Goal: Book appointment/travel/reservation

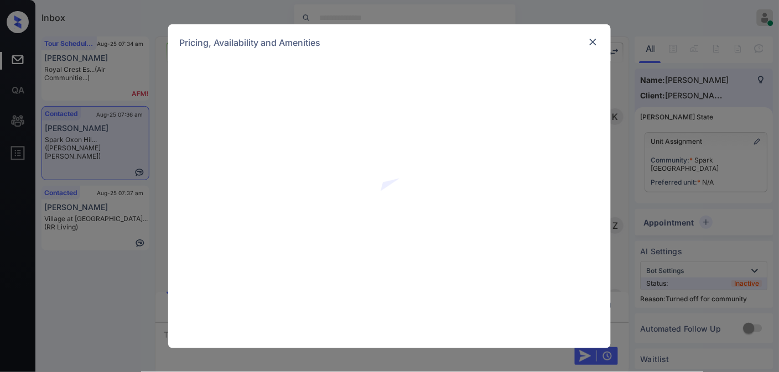
scroll to position [500, 0]
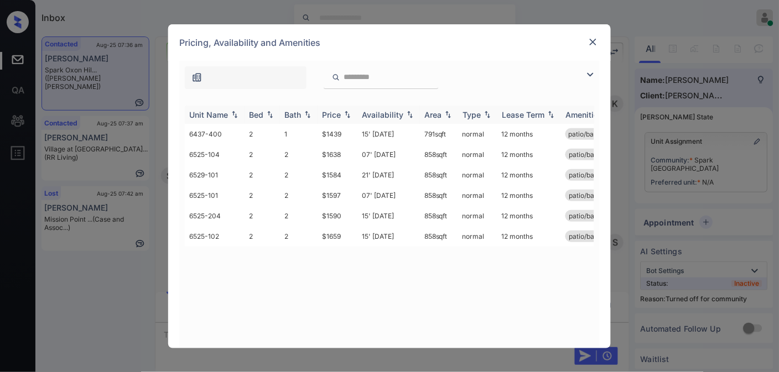
click at [341, 112] on div "Price" at bounding box center [331, 114] width 19 height 9
click at [341, 115] on div "Price" at bounding box center [331, 114] width 19 height 9
drag, startPoint x: 346, startPoint y: 135, endPoint x: 308, endPoint y: 137, distance: 38.8
click at [308, 137] on tr "6437-400 2 1 $1439 15' Feb 26 791 sqft normal 12 months patio/balcony renovated" at bounding box center [474, 134] width 578 height 20
drag, startPoint x: 349, startPoint y: 151, endPoint x: 308, endPoint y: 152, distance: 41.0
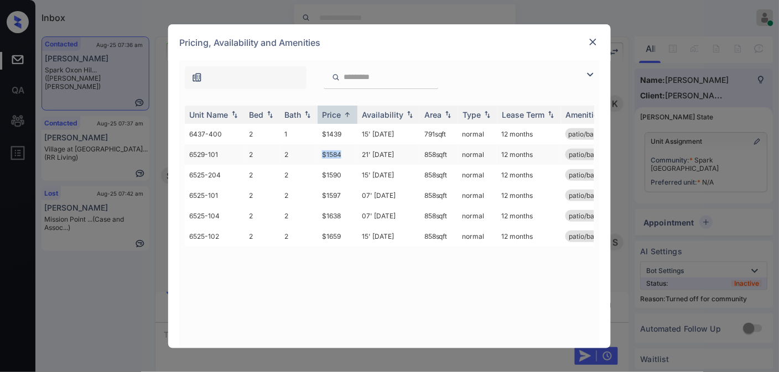
click at [308, 152] on tr "6529-101 2 2 $1584 21' Aug 25 858 sqft normal 12 months patio/balcony" at bounding box center [474, 154] width 578 height 20
copy tr "$1584"
click at [351, 150] on td "$1584" at bounding box center [338, 154] width 40 height 20
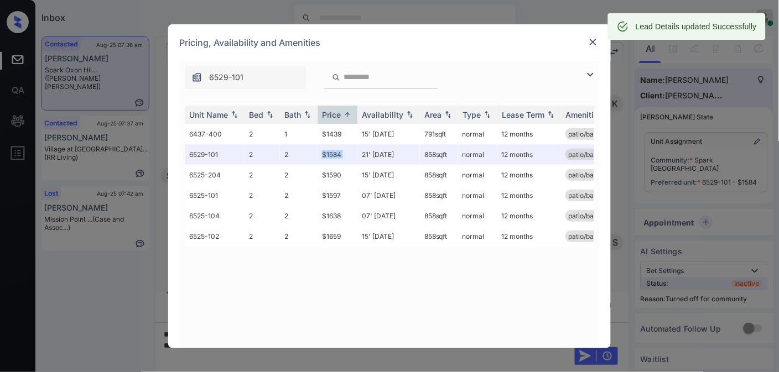
click at [590, 40] on img at bounding box center [593, 42] width 11 height 11
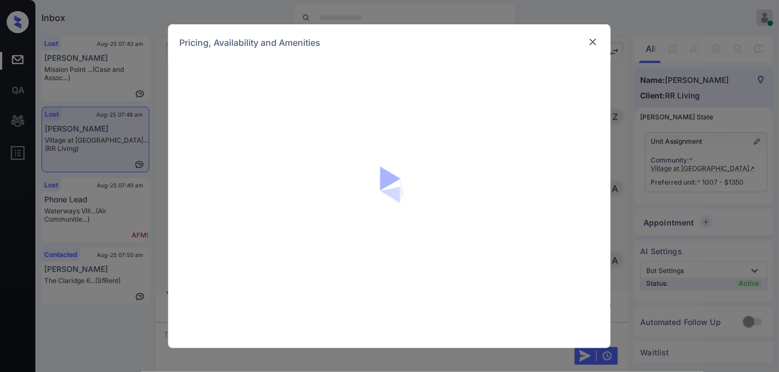
scroll to position [2653, 0]
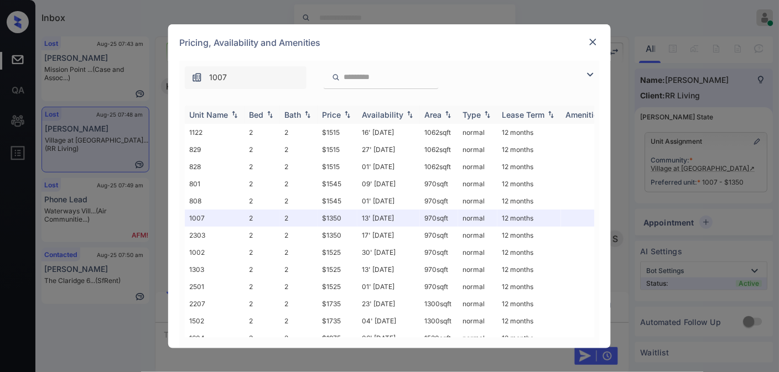
click at [328, 115] on div "Price" at bounding box center [331, 114] width 19 height 9
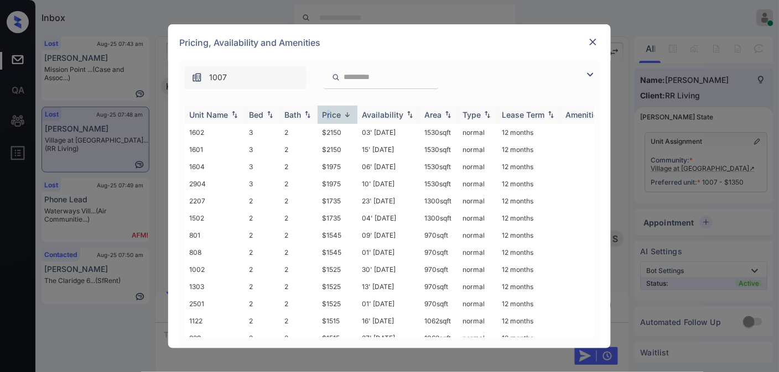
click at [327, 115] on div "Price" at bounding box center [331, 114] width 19 height 9
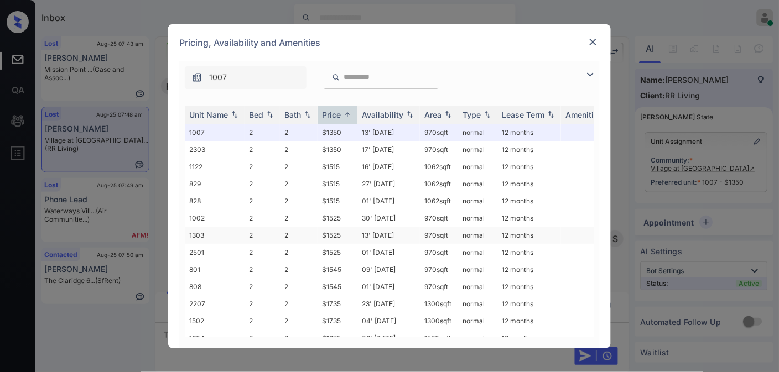
scroll to position [64, 0]
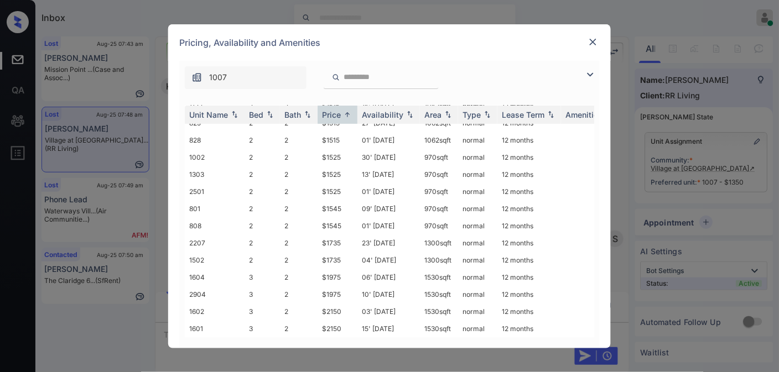
click at [600, 37] on div "Pricing, Availability and Amenities" at bounding box center [389, 42] width 443 height 37
click at [591, 40] on img at bounding box center [593, 42] width 11 height 11
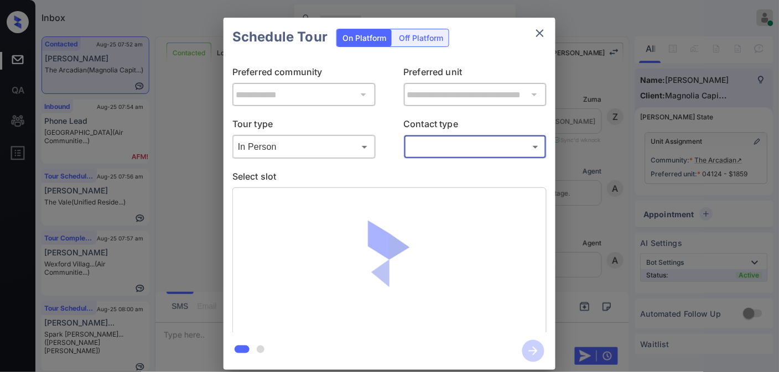
click at [418, 157] on div "​ ​" at bounding box center [475, 147] width 143 height 24
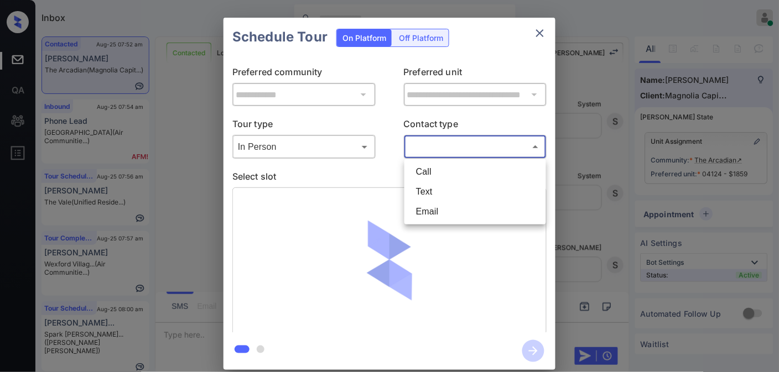
click at [423, 148] on body "Inbox Samantha Soliven Online Set yourself offline Set yourself on break Profil…" at bounding box center [389, 186] width 779 height 372
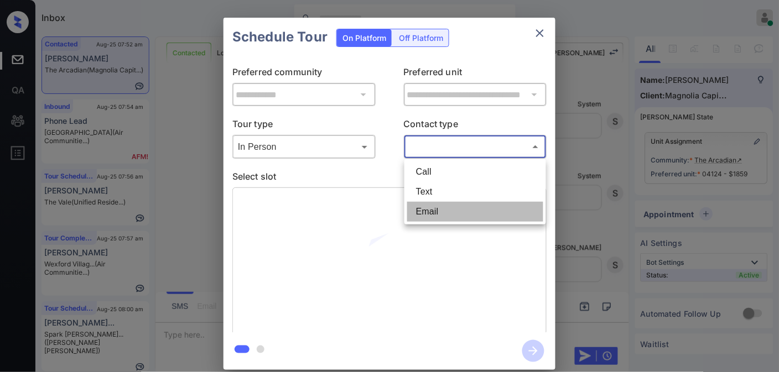
click at [434, 211] on li "Email" at bounding box center [475, 212] width 136 height 20
type input "*****"
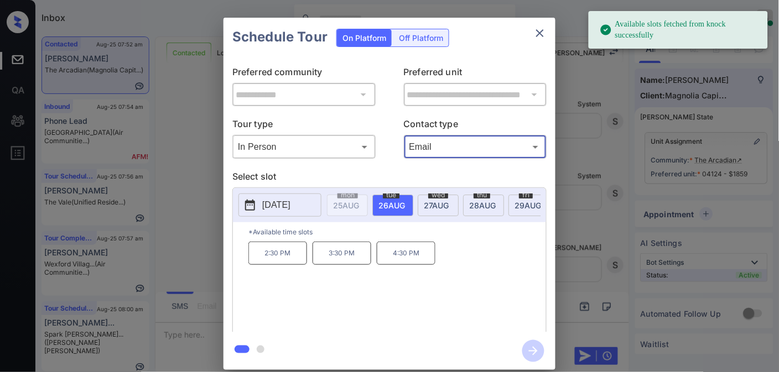
click at [291, 208] on p "2025-08-26" at bounding box center [276, 205] width 28 height 13
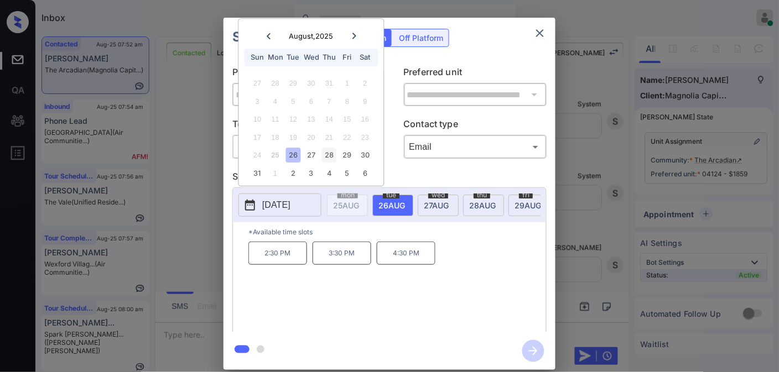
click at [330, 149] on div "28" at bounding box center [329, 155] width 15 height 15
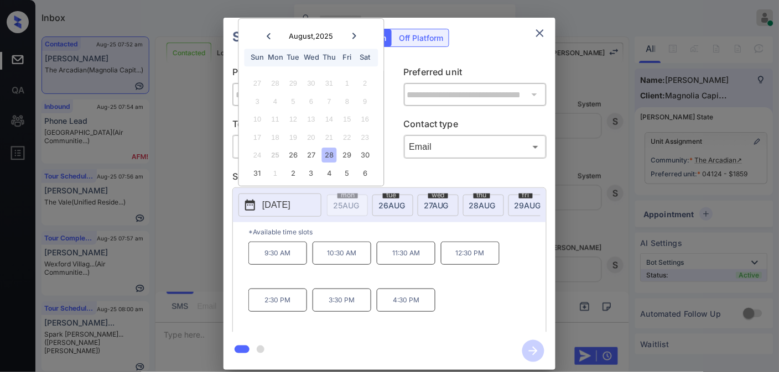
click at [285, 263] on p "9:30 AM" at bounding box center [278, 253] width 59 height 23
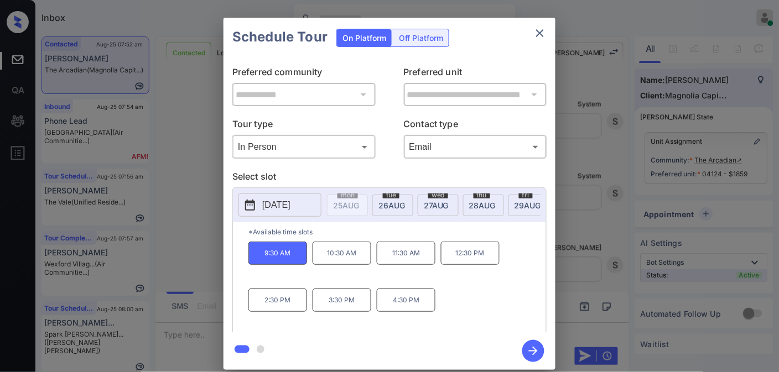
click at [534, 353] on icon "button" at bounding box center [533, 351] width 22 height 22
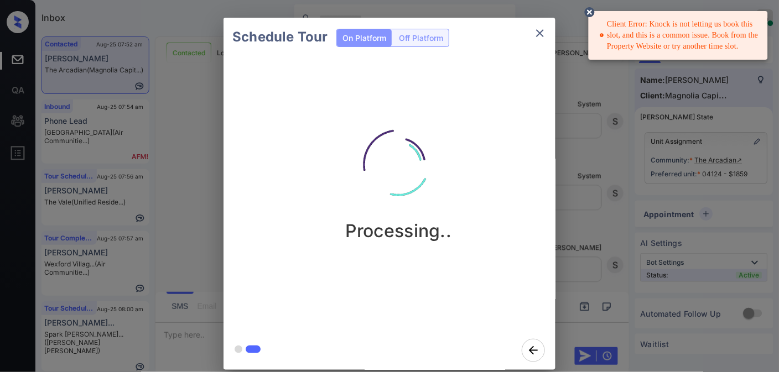
click at [538, 30] on icon "close" at bounding box center [540, 33] width 8 height 8
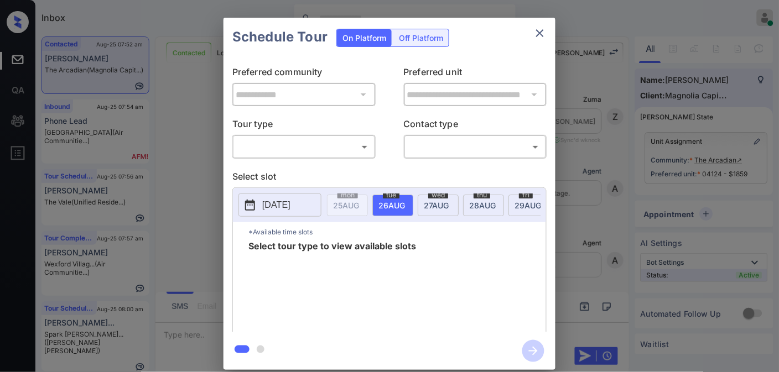
scroll to position [3177, 0]
click at [336, 155] on body "Inbox Samantha Soliven Online Set yourself offline Set yourself on break Profil…" at bounding box center [389, 186] width 779 height 372
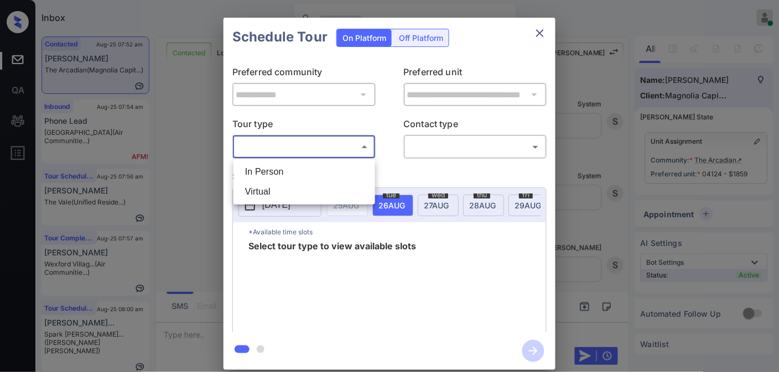
click at [335, 181] on li "In Person" at bounding box center [304, 172] width 136 height 20
type input "********"
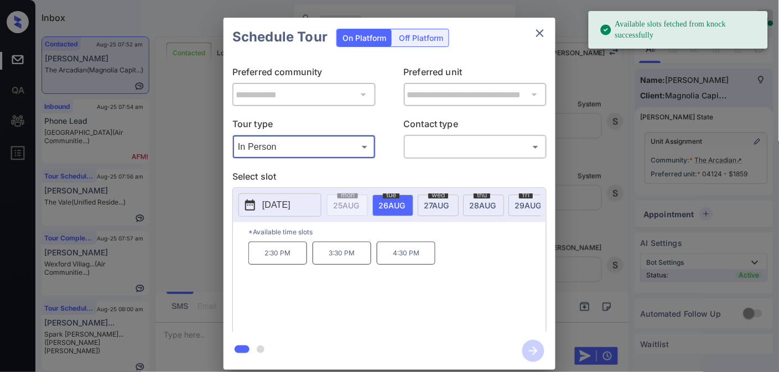
click at [291, 206] on p "[DATE]" at bounding box center [276, 205] width 28 height 13
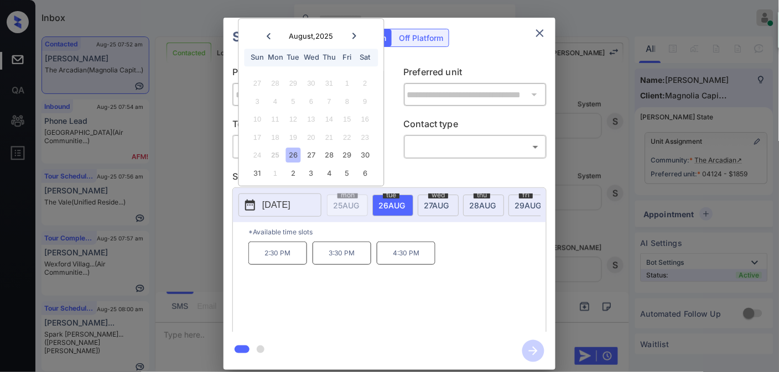
click at [329, 59] on div "Thu" at bounding box center [329, 57] width 15 height 15
click at [328, 153] on div "28" at bounding box center [329, 155] width 15 height 15
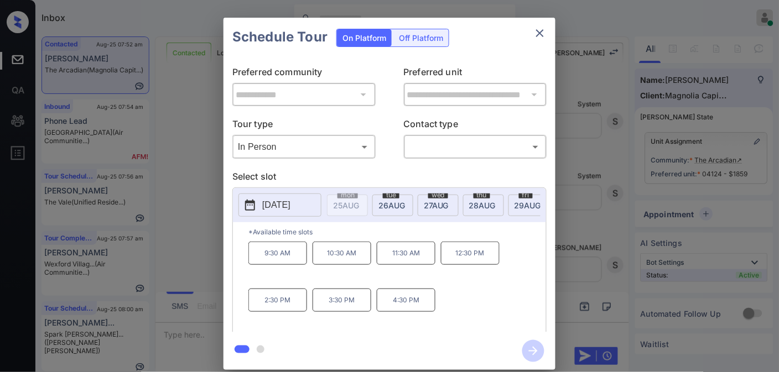
click at [299, 256] on p "9:30 AM" at bounding box center [278, 253] width 59 height 23
click at [328, 263] on p "10:30 AM" at bounding box center [342, 253] width 59 height 23
click at [421, 148] on body "Inbox Samantha Soliven Online Set yourself offline Set yourself on break Profil…" at bounding box center [389, 186] width 779 height 372
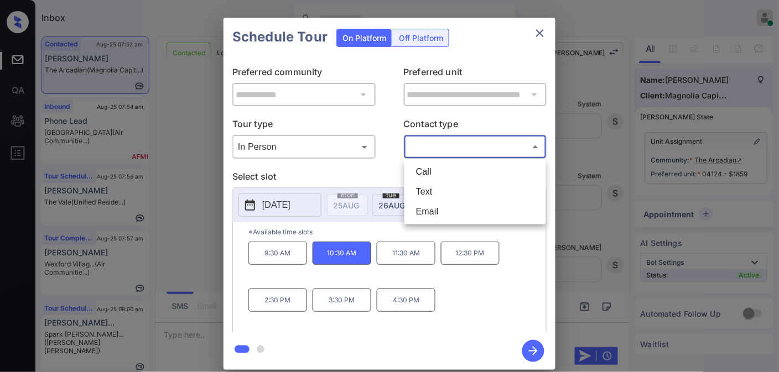
click at [427, 206] on li "Email" at bounding box center [475, 212] width 136 height 20
type input "*****"
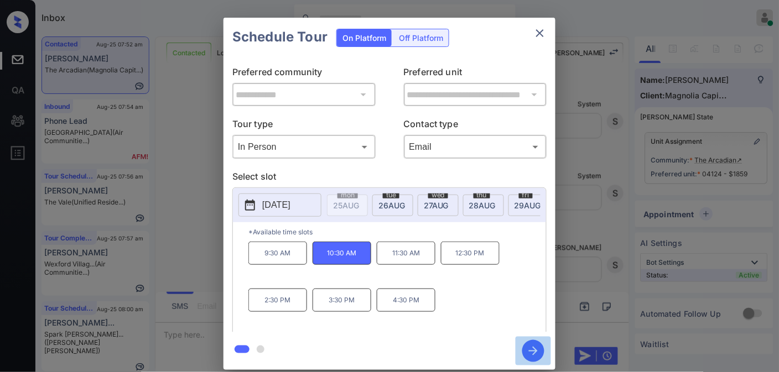
click at [532, 348] on icon "button" at bounding box center [533, 351] width 22 height 22
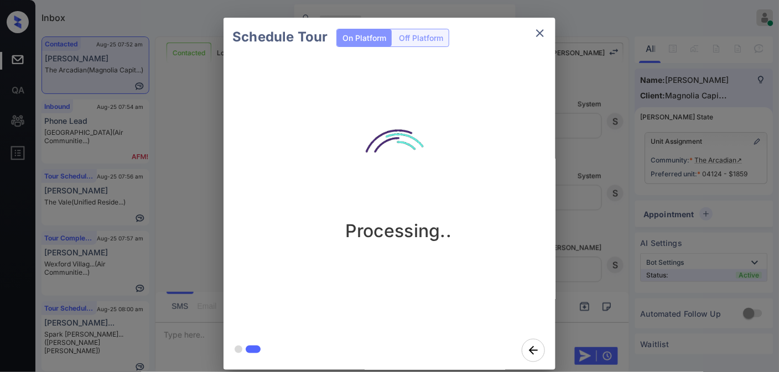
scroll to position [3413, 0]
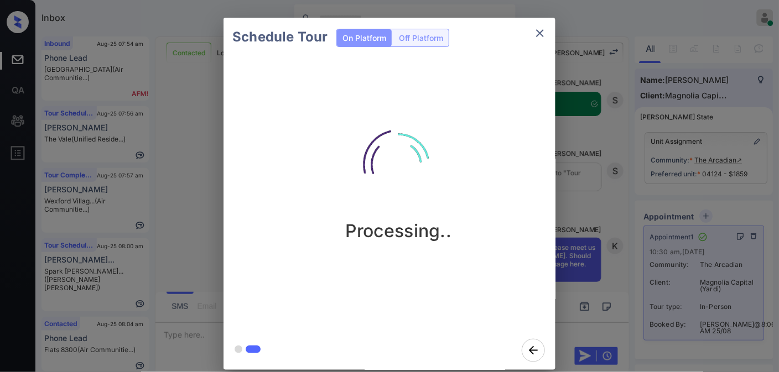
click at [537, 39] on icon "close" at bounding box center [540, 33] width 13 height 13
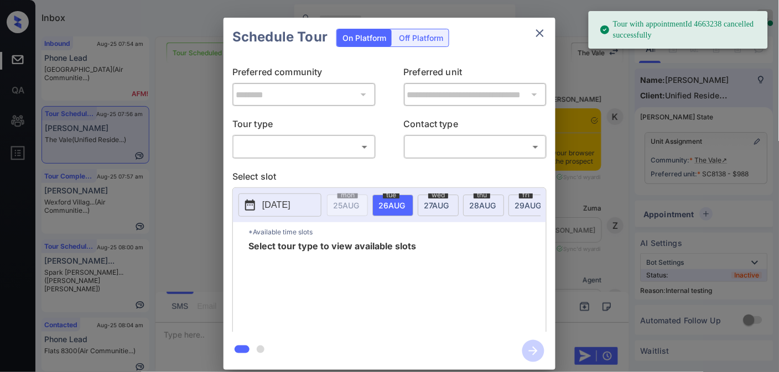
scroll to position [8227, 0]
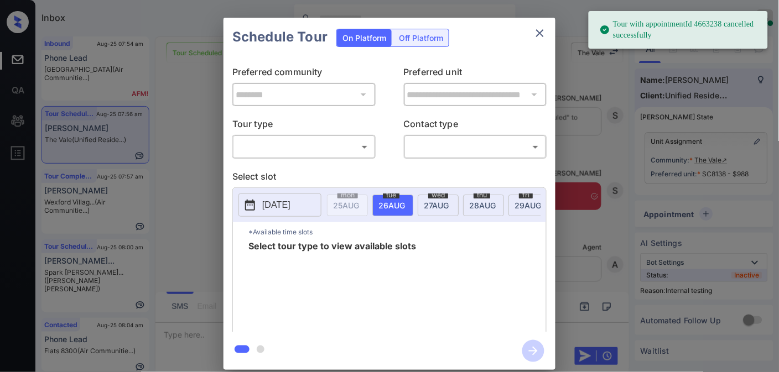
click at [336, 143] on body "Tour with appointmentId 4663238 cancelled successfully Inbox [PERSON_NAME] Onli…" at bounding box center [389, 186] width 779 height 372
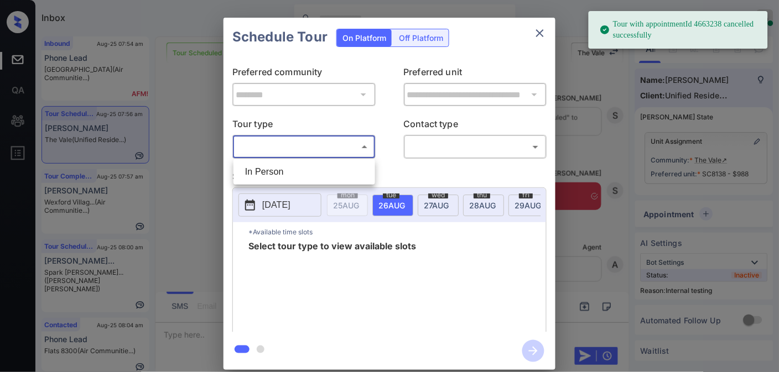
click at [323, 168] on li "In Person" at bounding box center [304, 172] width 136 height 20
type input "********"
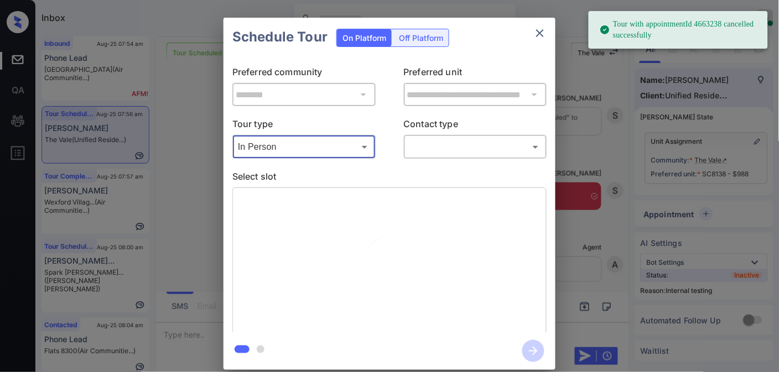
click at [465, 152] on body "Tour with appointmentId 4663238 cancelled successfully Inbox [PERSON_NAME] Onli…" at bounding box center [389, 186] width 779 height 372
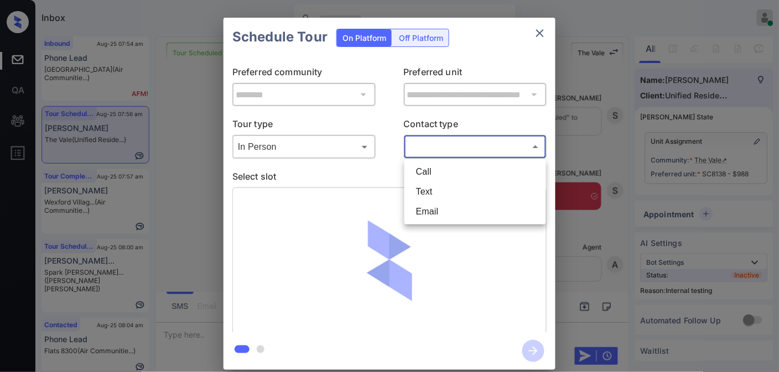
click at [457, 196] on li "Text" at bounding box center [475, 192] width 136 height 20
type input "****"
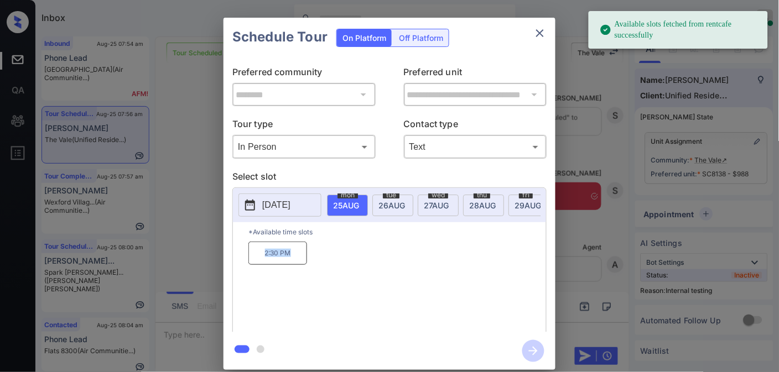
drag, startPoint x: 308, startPoint y: 261, endPoint x: 229, endPoint y: 261, distance: 79.1
click at [229, 261] on div "**********" at bounding box center [390, 194] width 332 height 276
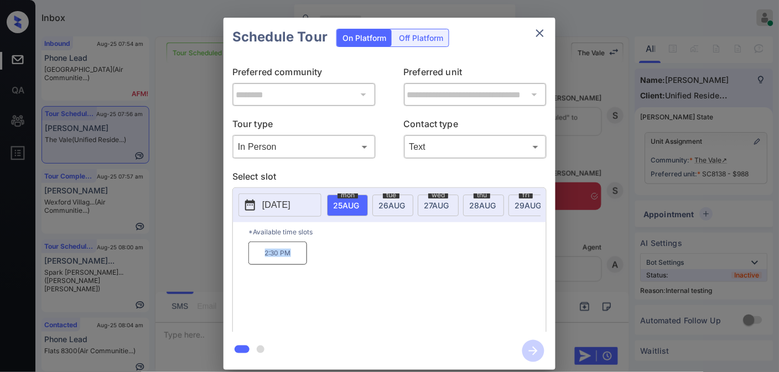
copy p "2:30 PM"
click at [399, 203] on span "[DATE]" at bounding box center [392, 205] width 27 height 9
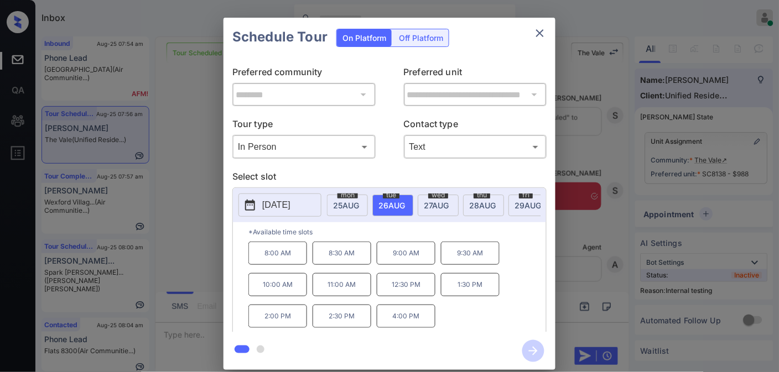
click at [352, 211] on div "[DATE]" at bounding box center [347, 206] width 41 height 22
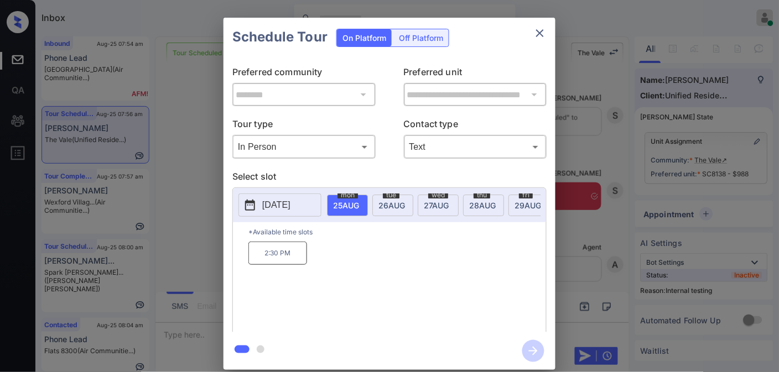
click at [548, 35] on button "close" at bounding box center [540, 33] width 22 height 22
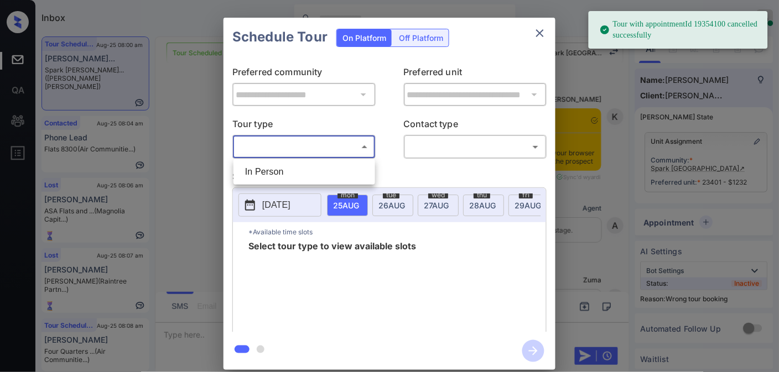
scroll to position [7830, 0]
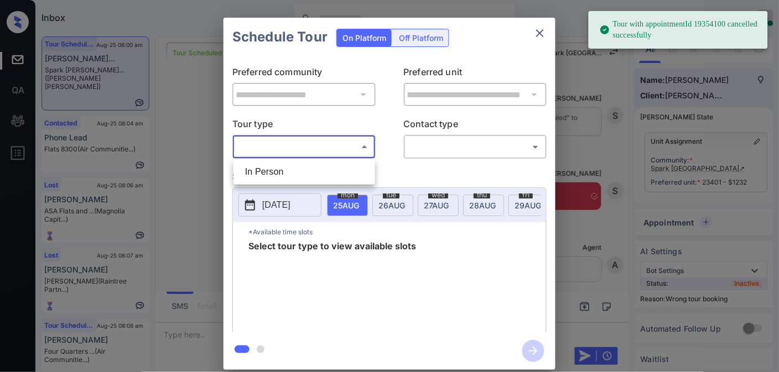
click at [318, 167] on li "In Person" at bounding box center [304, 172] width 136 height 20
type input "********"
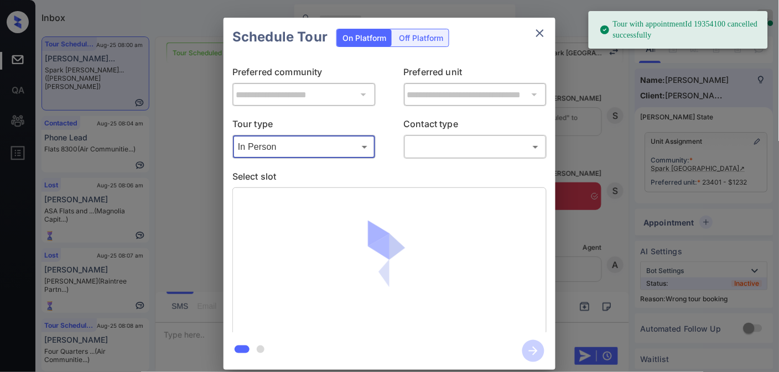
click at [432, 147] on body "Tour with appointmentId 19354100 cancelled successfully Inbox Samantha Soliven …" at bounding box center [389, 186] width 779 height 372
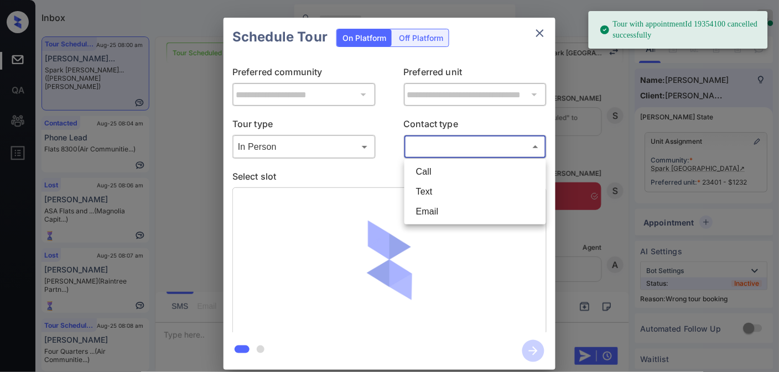
click at [439, 188] on li "Text" at bounding box center [475, 192] width 136 height 20
type input "****"
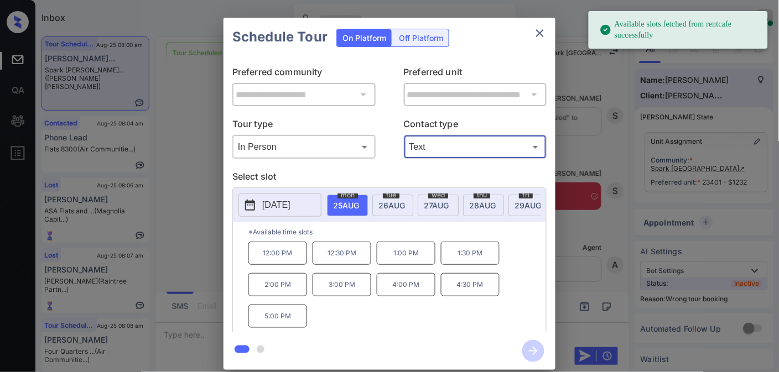
click at [391, 201] on span "26 AUG" at bounding box center [392, 205] width 27 height 9
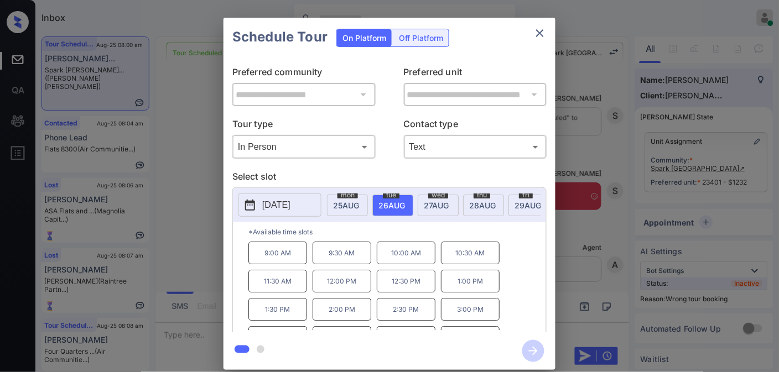
click at [468, 321] on p "3:00 PM" at bounding box center [470, 309] width 59 height 23
click at [535, 351] on icon "button" at bounding box center [533, 351] width 9 height 9
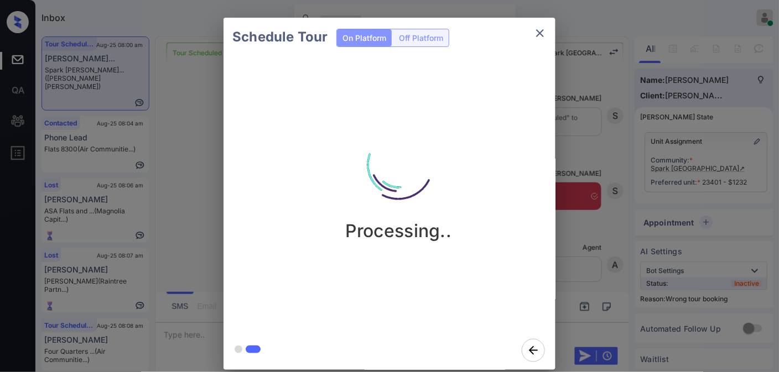
click at [410, 151] on img at bounding box center [398, 165] width 111 height 111
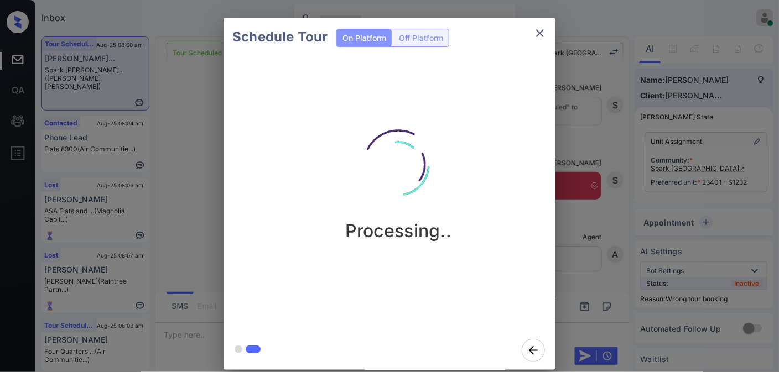
scroll to position [7976, 0]
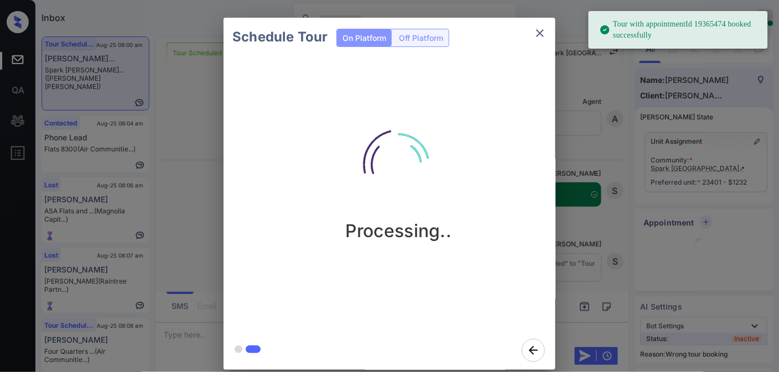
click at [543, 35] on icon "close" at bounding box center [540, 33] width 13 height 13
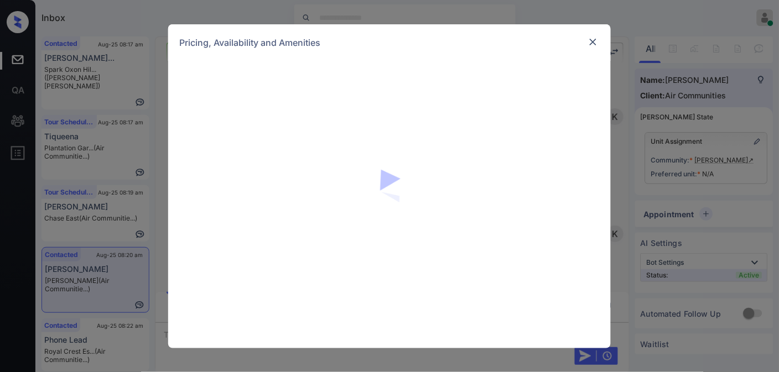
scroll to position [710, 0]
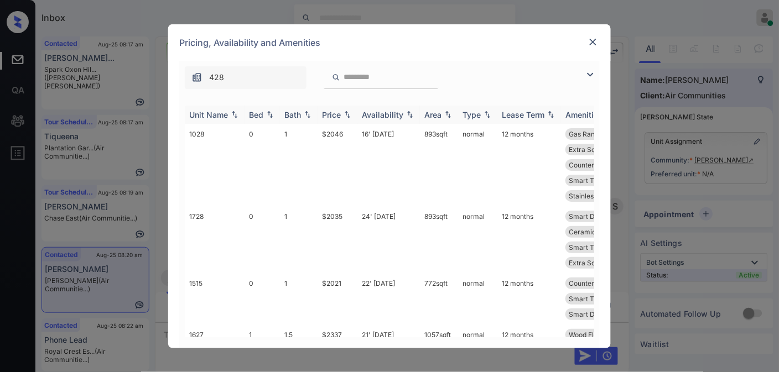
click at [347, 117] on img at bounding box center [347, 115] width 11 height 8
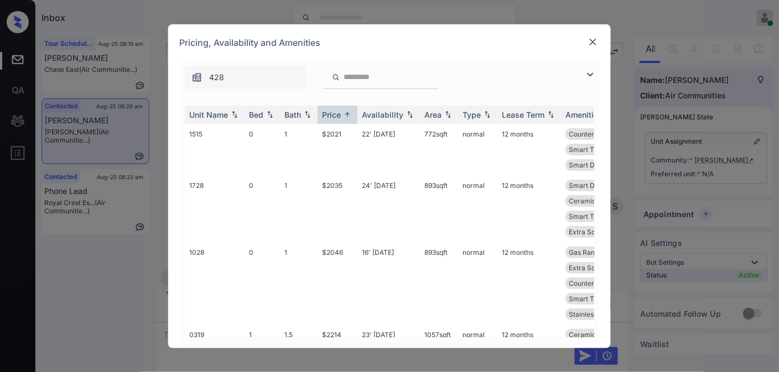
click at [590, 79] on img at bounding box center [590, 74] width 13 height 13
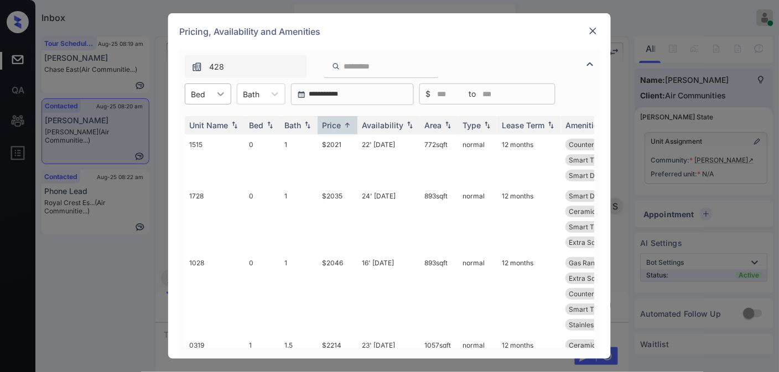
click at [211, 91] on div at bounding box center [221, 94] width 20 height 20
click at [210, 162] on div "2" at bounding box center [208, 161] width 46 height 20
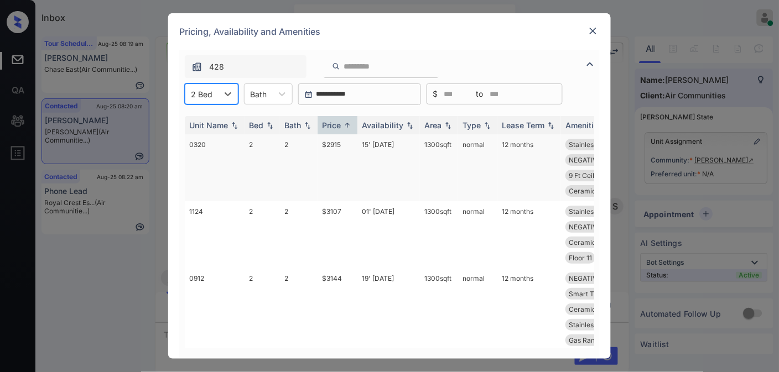
click at [340, 144] on td "$2915" at bounding box center [338, 167] width 40 height 67
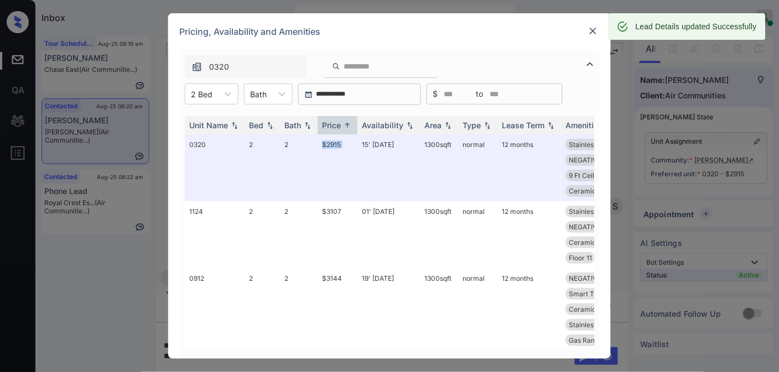
click at [595, 30] on img at bounding box center [593, 30] width 11 height 11
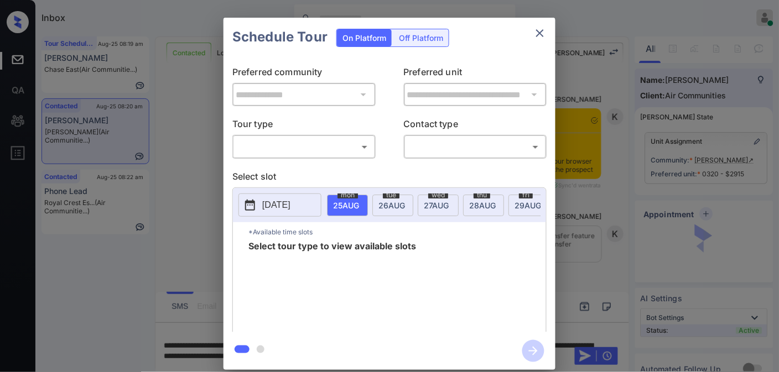
scroll to position [649, 0]
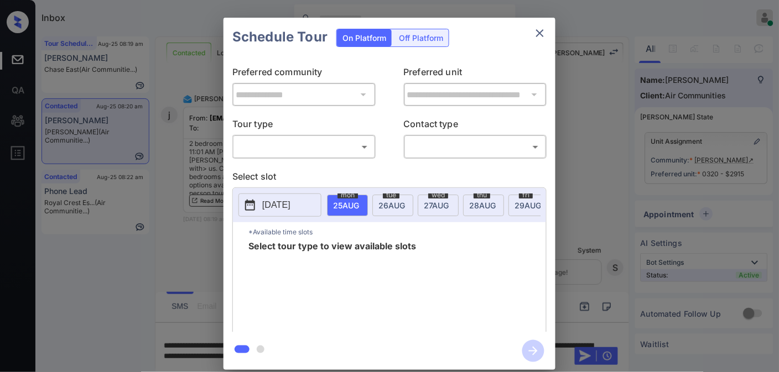
click at [328, 143] on body "Inbox [PERSON_NAME] Online Set yourself offline Set yourself on break Profile S…" at bounding box center [389, 186] width 779 height 372
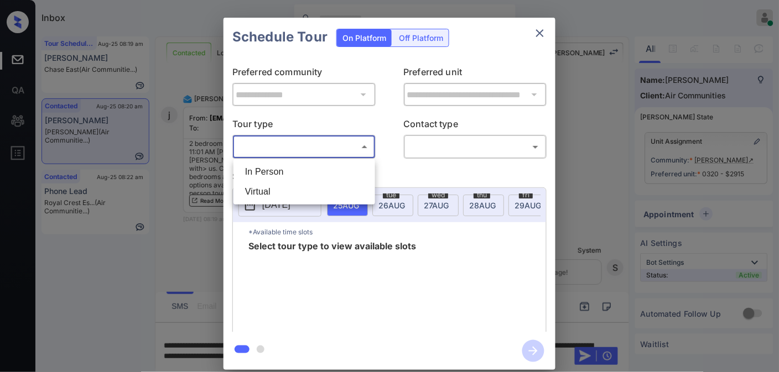
click at [319, 176] on li "In Person" at bounding box center [304, 172] width 136 height 20
type input "********"
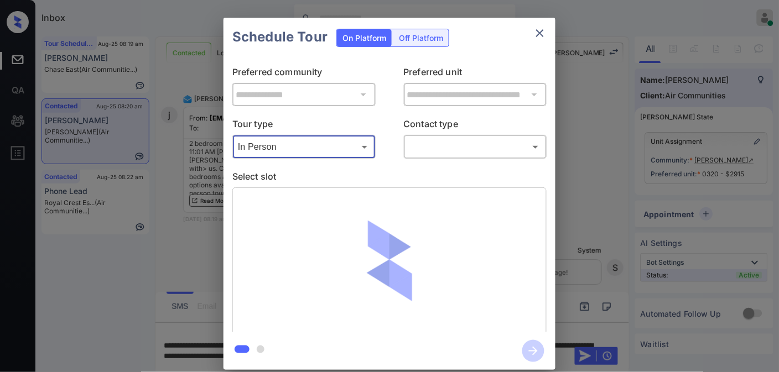
click at [494, 149] on body "Inbox [PERSON_NAME] Online Set yourself offline Set yourself on break Profile S…" at bounding box center [389, 186] width 779 height 372
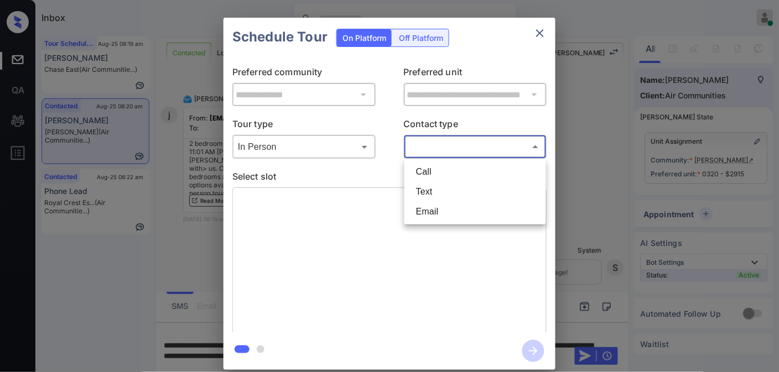
click at [472, 212] on li "Email" at bounding box center [475, 212] width 136 height 20
type input "*****"
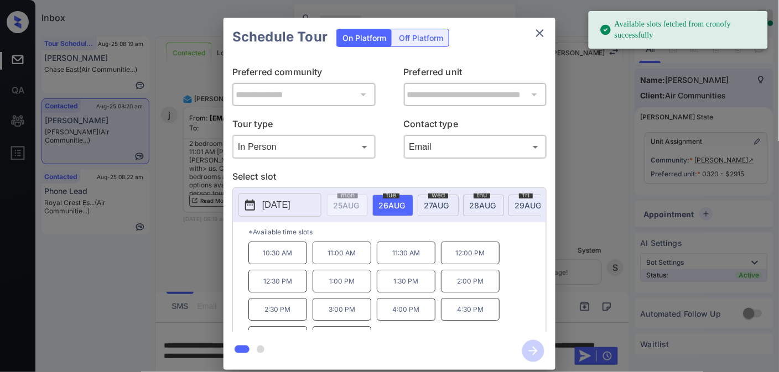
click at [273, 205] on p "[DATE]" at bounding box center [276, 205] width 28 height 13
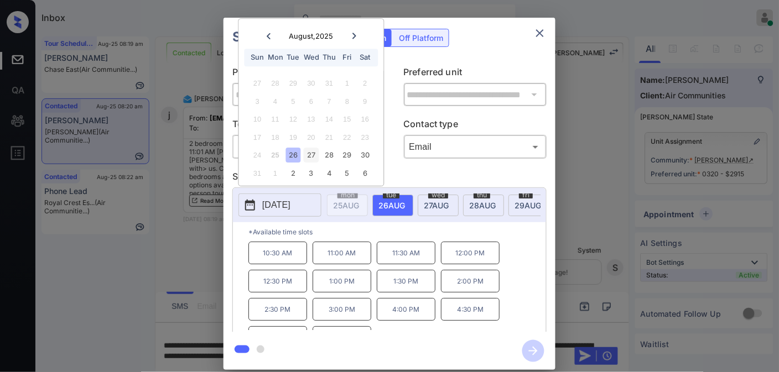
click at [313, 154] on div "27" at bounding box center [311, 155] width 15 height 15
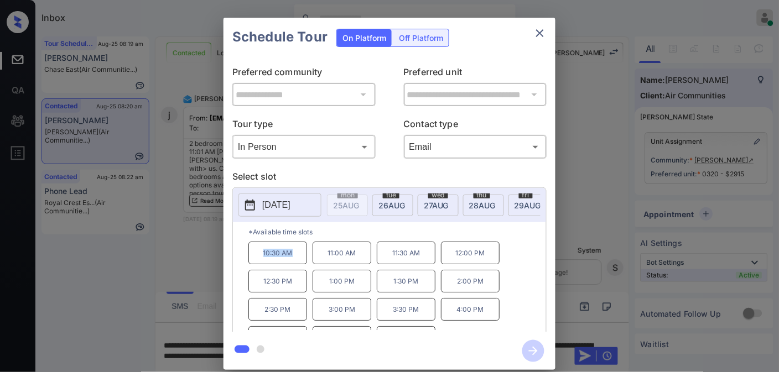
drag, startPoint x: 298, startPoint y: 260, endPoint x: 240, endPoint y: 266, distance: 57.9
click at [240, 266] on div "*Available time slots 10:30 AM 11:00 AM 11:30 AM 12:00 PM 12:30 PM 1:00 PM 1:30…" at bounding box center [389, 278] width 313 height 113
copy p "10:30 AM"
click at [534, 27] on icon "close" at bounding box center [540, 33] width 13 height 13
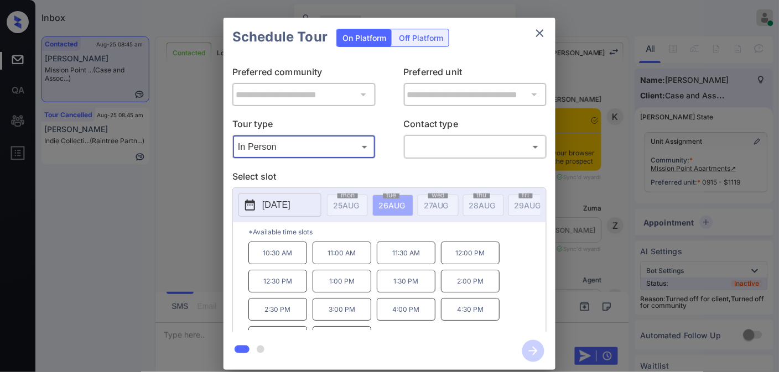
scroll to position [600, 0]
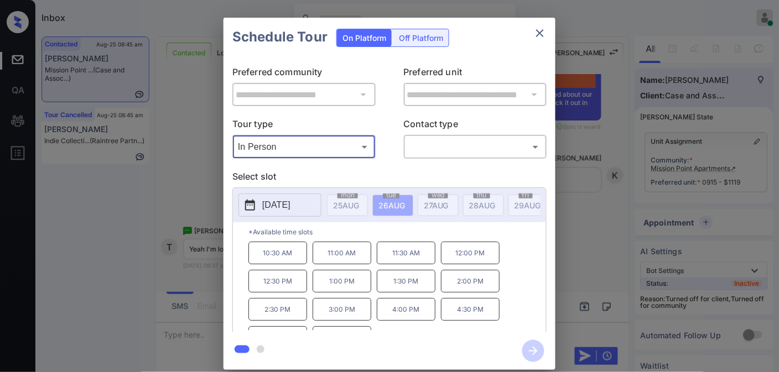
click at [291, 206] on p "[DATE]" at bounding box center [276, 205] width 28 height 13
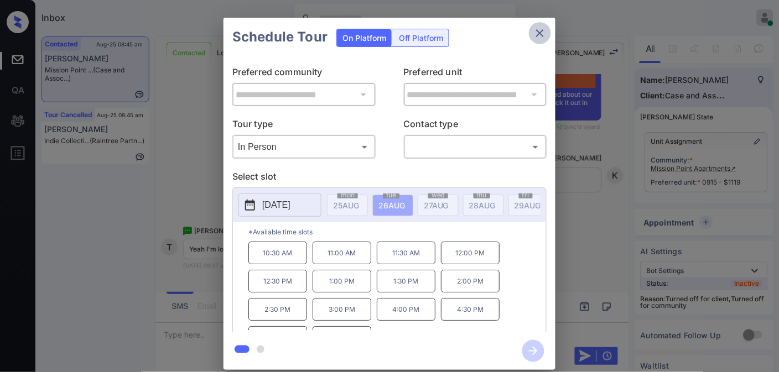
click at [534, 34] on icon "close" at bounding box center [540, 33] width 13 height 13
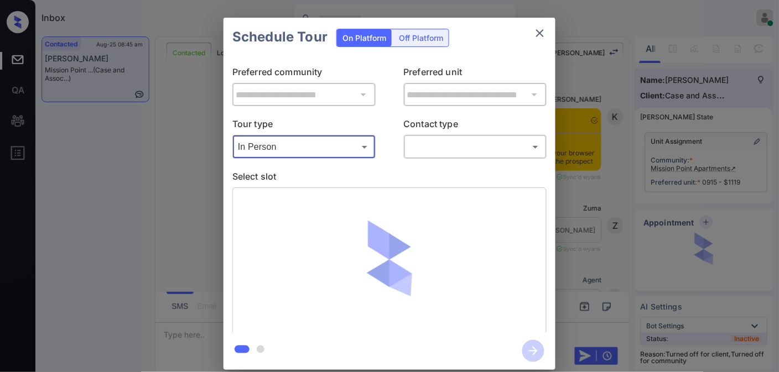
scroll to position [600, 0]
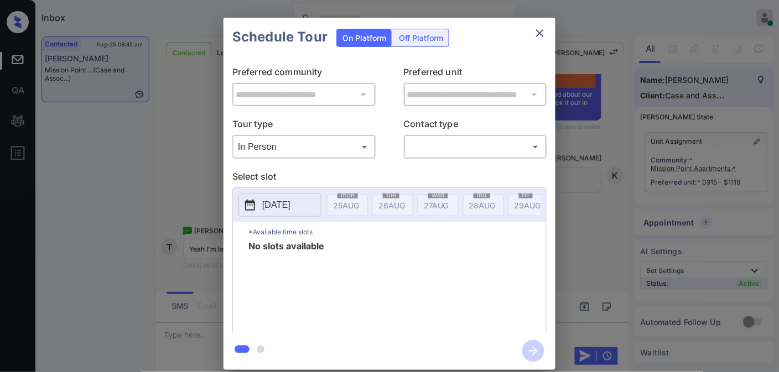
click at [291, 203] on p "[DATE]" at bounding box center [276, 205] width 28 height 13
click at [524, 32] on div "Schedule Tour On Platform Off Platform" at bounding box center [390, 37] width 332 height 39
click at [537, 32] on icon "close" at bounding box center [540, 33] width 13 height 13
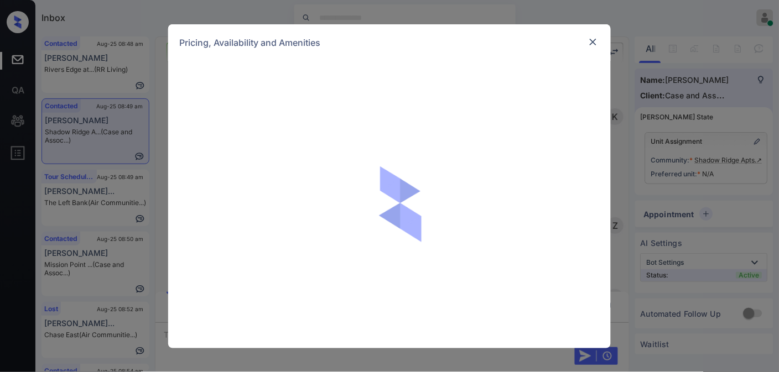
scroll to position [936, 0]
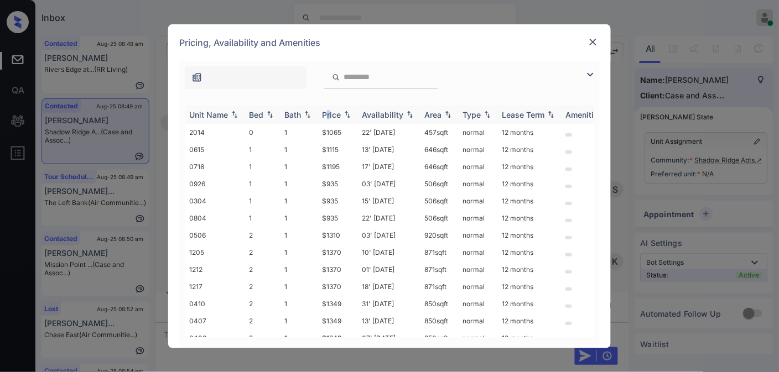
click at [330, 118] on div "Price" at bounding box center [331, 114] width 19 height 9
click at [333, 118] on div "Price" at bounding box center [331, 114] width 19 height 9
click at [589, 71] on img at bounding box center [590, 74] width 13 height 13
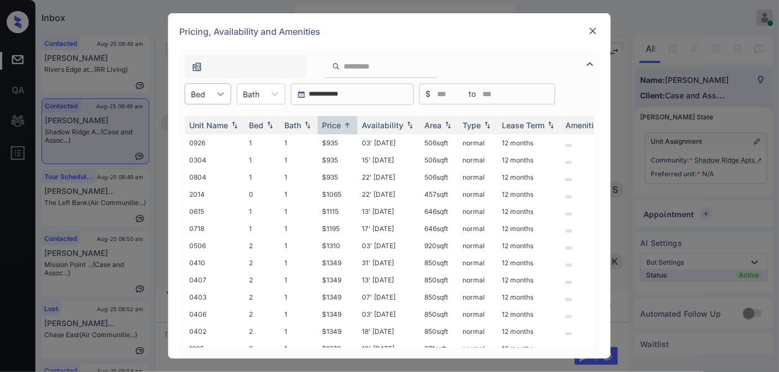
click at [212, 97] on div at bounding box center [221, 94] width 20 height 20
click at [205, 163] on div "2" at bounding box center [208, 161] width 46 height 20
drag, startPoint x: 328, startPoint y: 143, endPoint x: 311, endPoint y: 146, distance: 17.4
click at [311, 146] on tr "0506 2 1 $1310 03' Jul 25 920 sqft normal 12 months" at bounding box center [474, 142] width 578 height 17
copy tr "$1310"
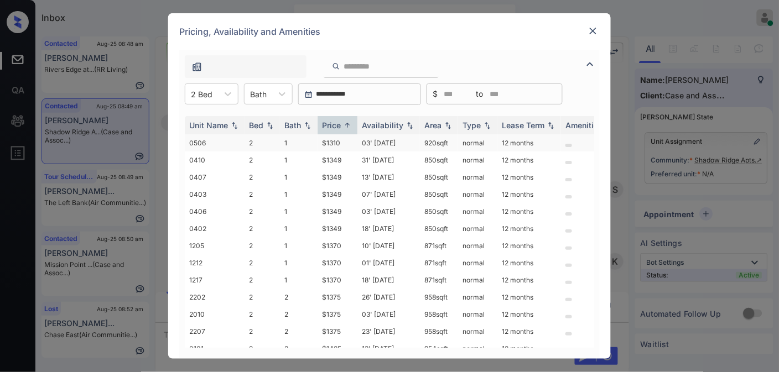
click at [358, 147] on td "03' Jul 25" at bounding box center [389, 142] width 63 height 17
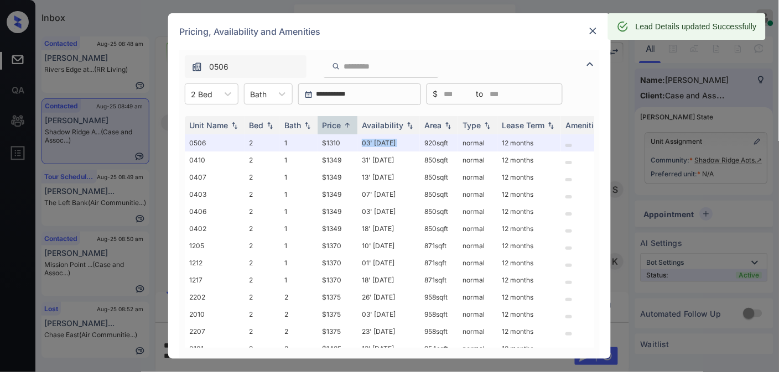
click at [592, 30] on img at bounding box center [593, 30] width 11 height 11
